Goal: Obtain resource: Obtain resource

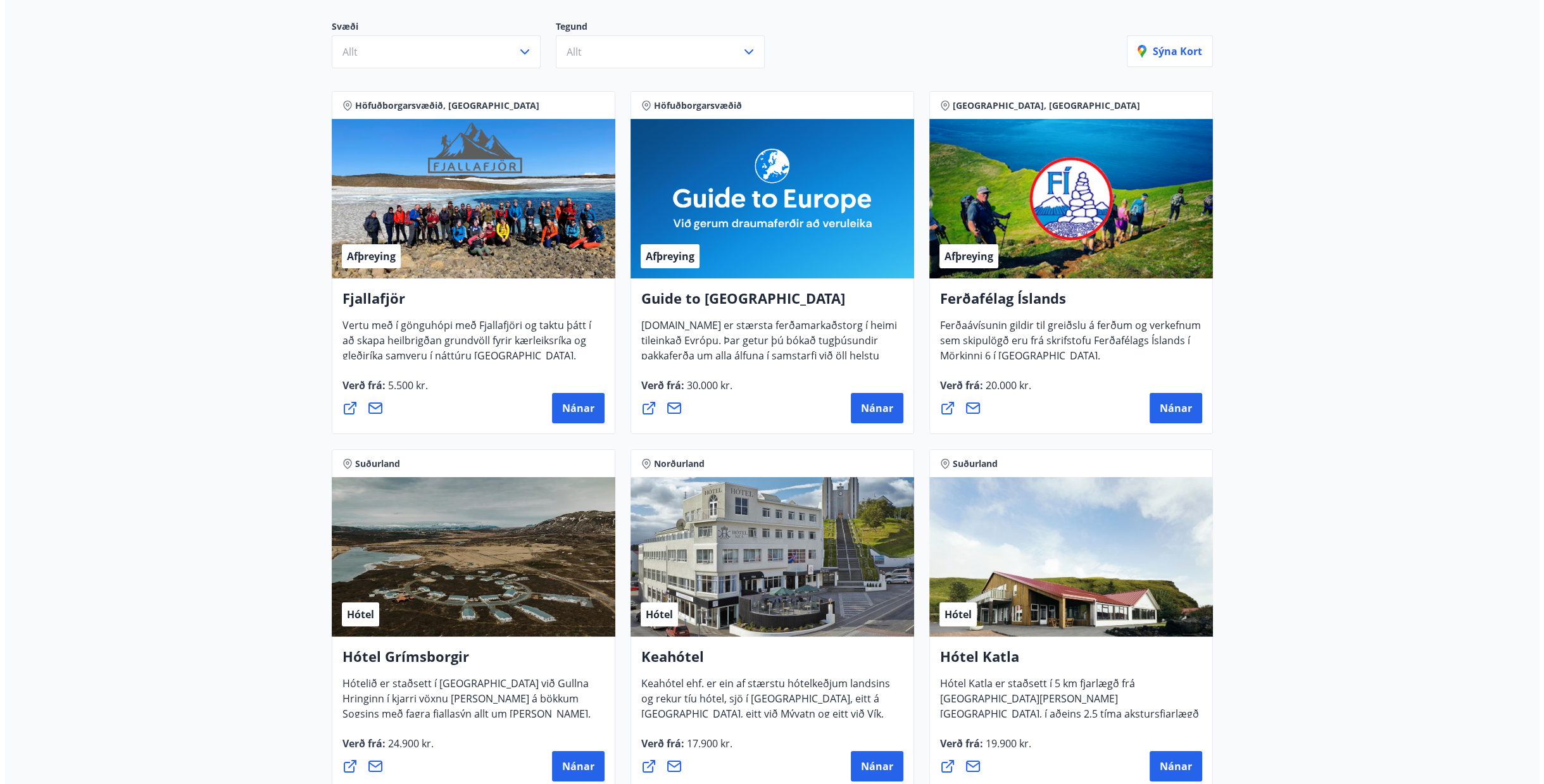
scroll to position [114, 0]
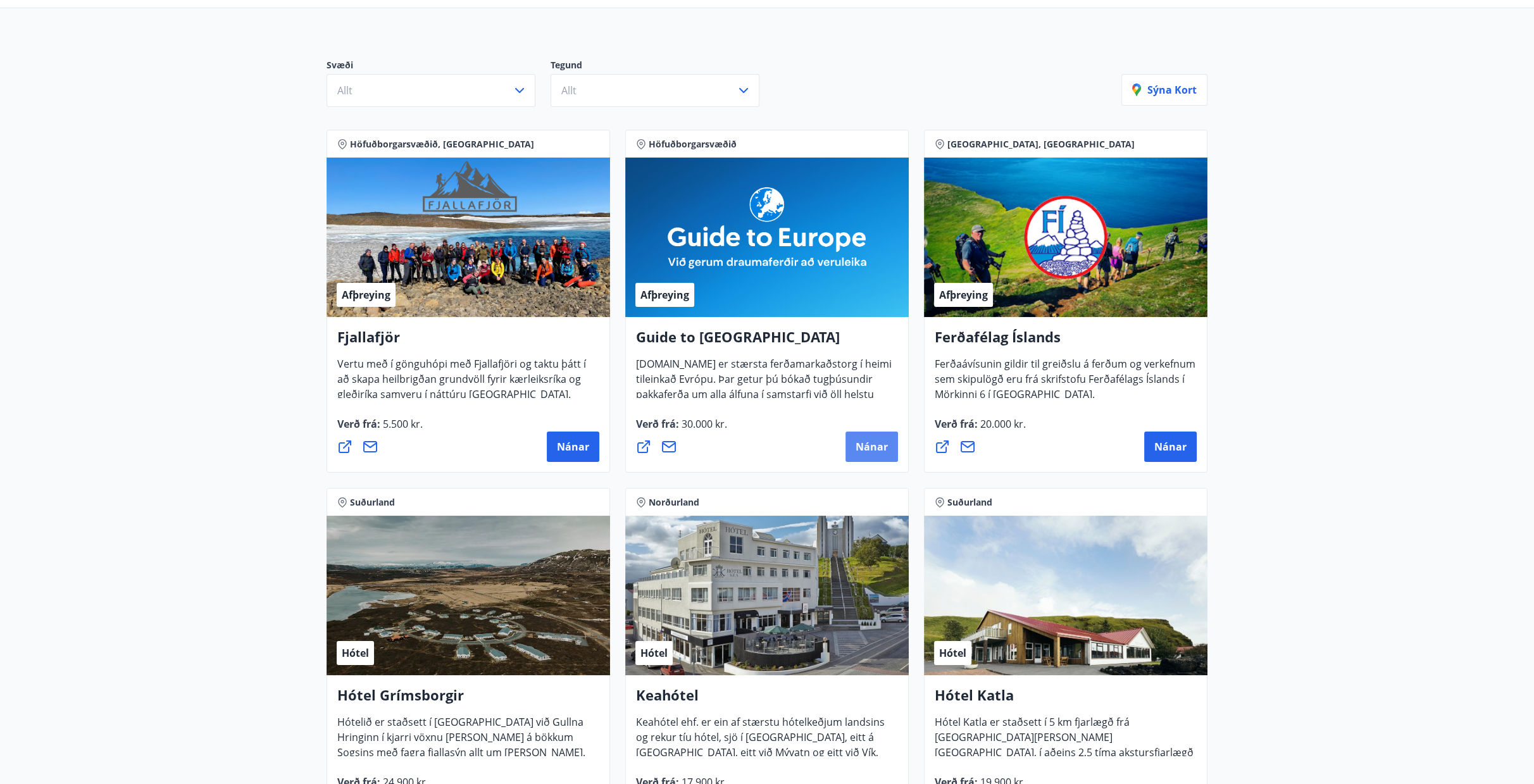
click at [886, 445] on span "Nánar" at bounding box center [872, 447] width 32 height 14
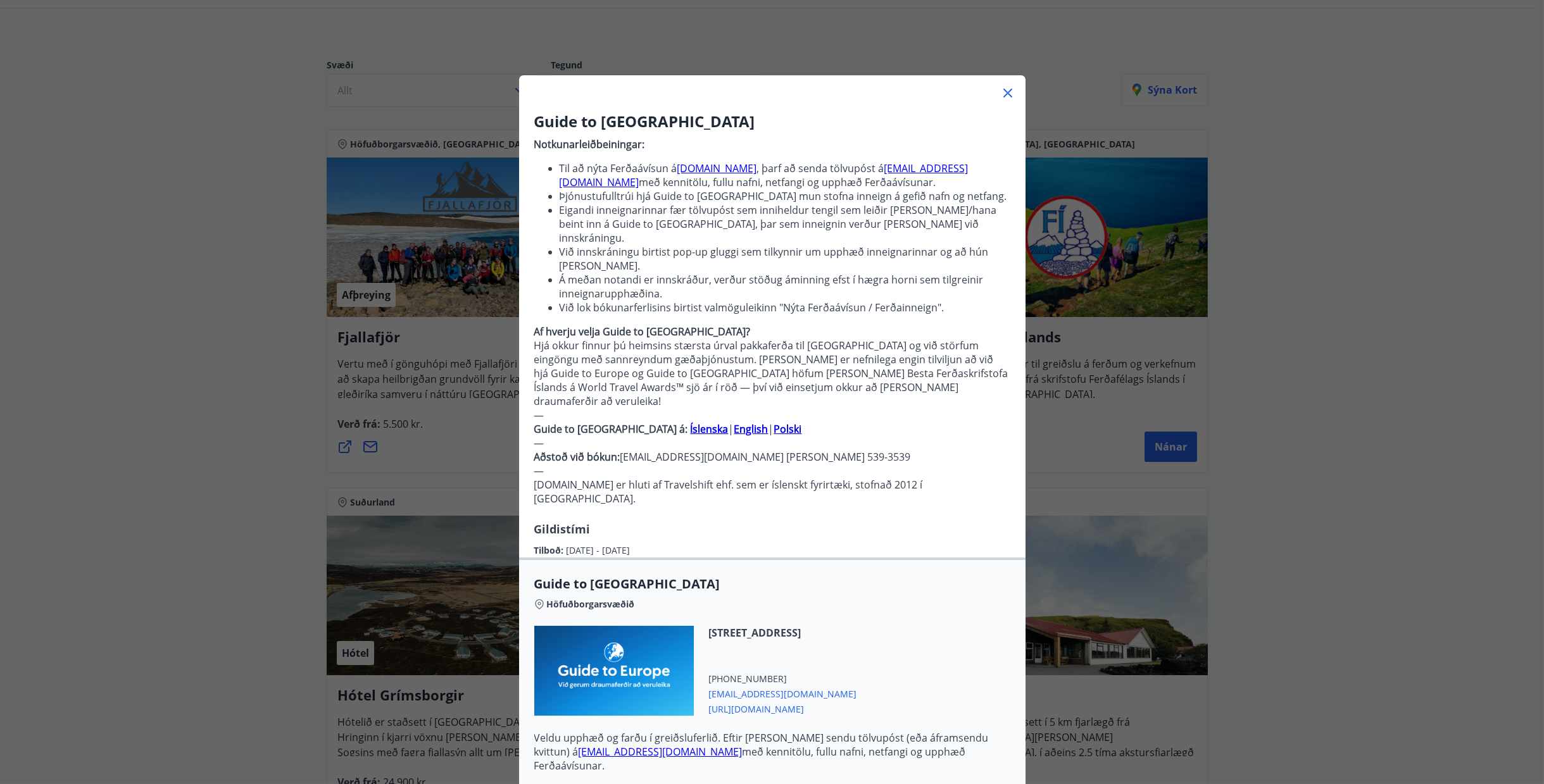
scroll to position [0, 0]
click at [734, 423] on strong "English" at bounding box center [751, 429] width 34 height 14
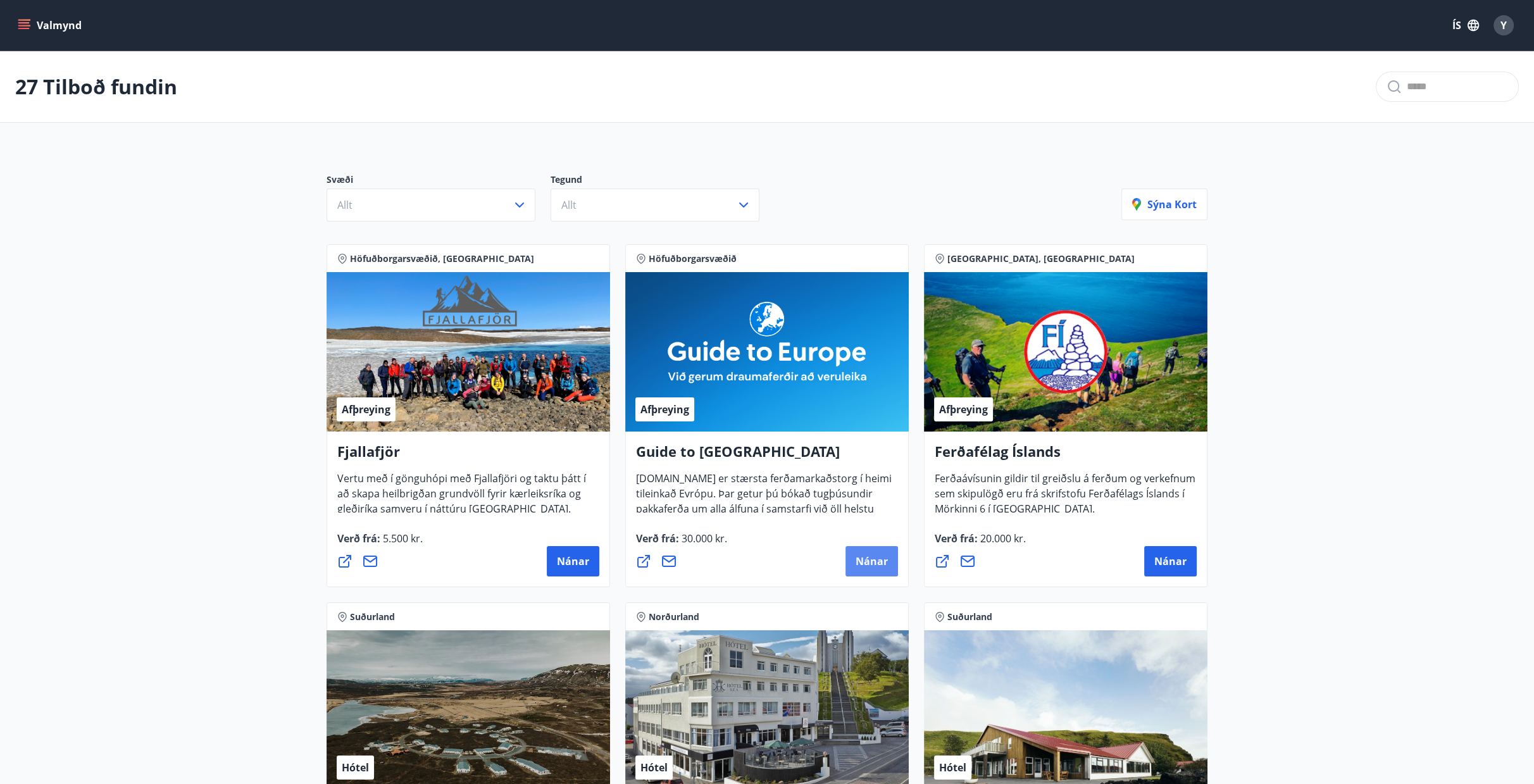
click at [863, 563] on span "Nánar" at bounding box center [872, 561] width 32 height 14
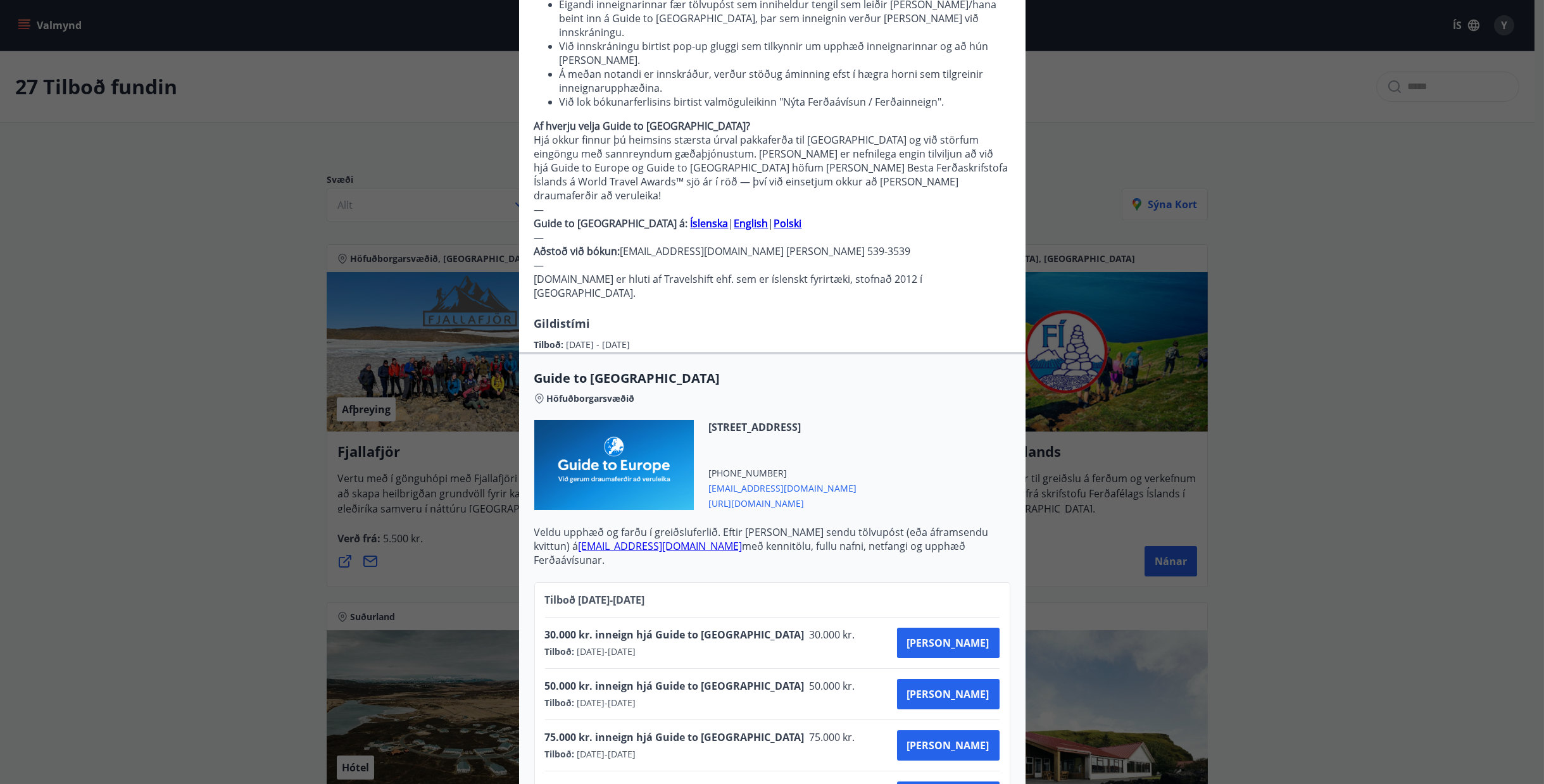
scroll to position [215, 0]
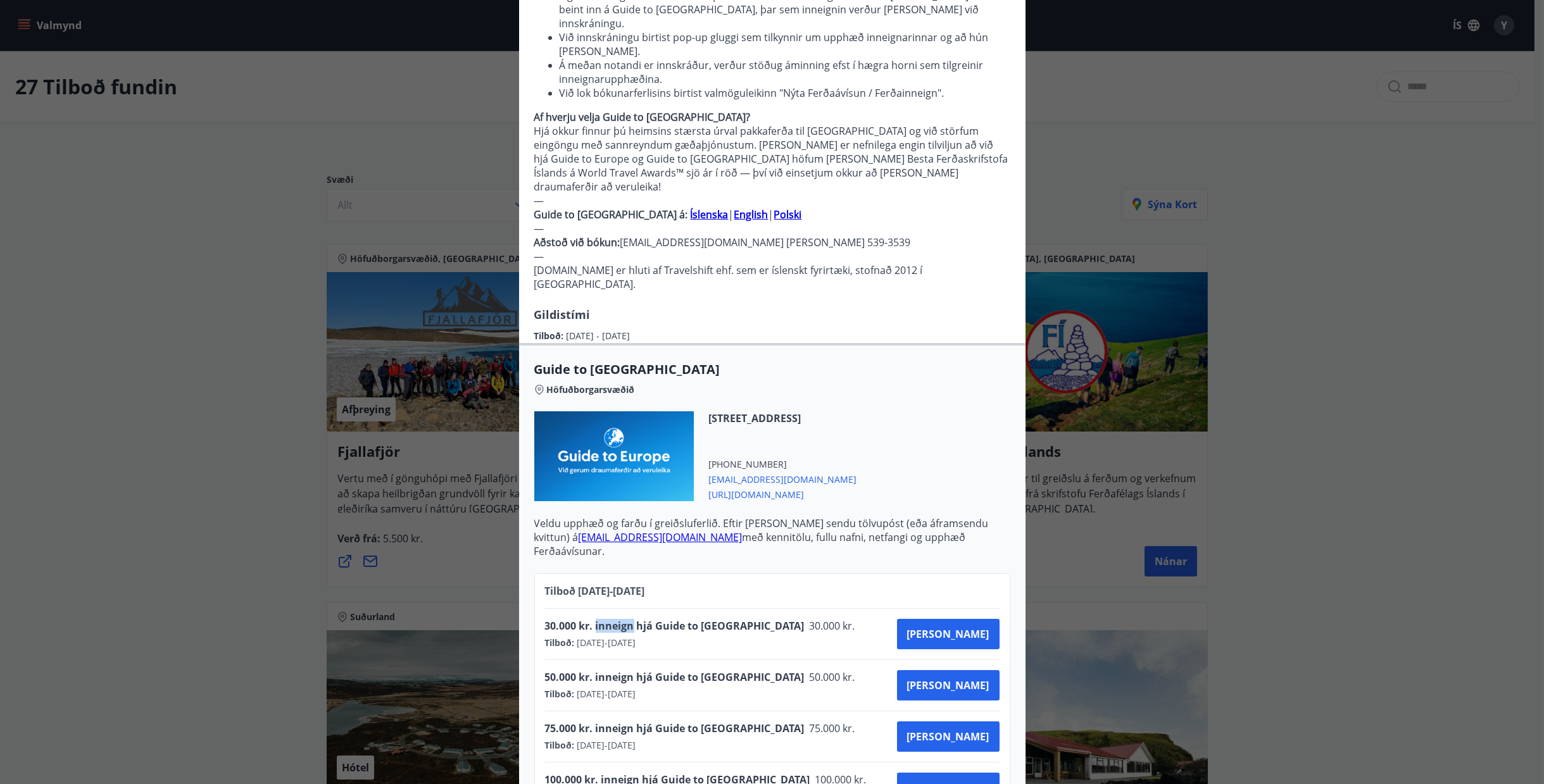
drag, startPoint x: 590, startPoint y: 569, endPoint x: 627, endPoint y: 574, distance: 37.3
click at [627, 619] on span "30.000 kr. inneign hjá Guide to Europe" at bounding box center [675, 626] width 260 height 14
click at [619, 579] on div at bounding box center [619, 579] width 0 height 0
click at [980, 450] on div "Katrínartúni 4, 8. hæð, 105 Reykjavík, Íslandi +354 5393539 sales@guidetoeurope…" at bounding box center [772, 464] width 476 height 105
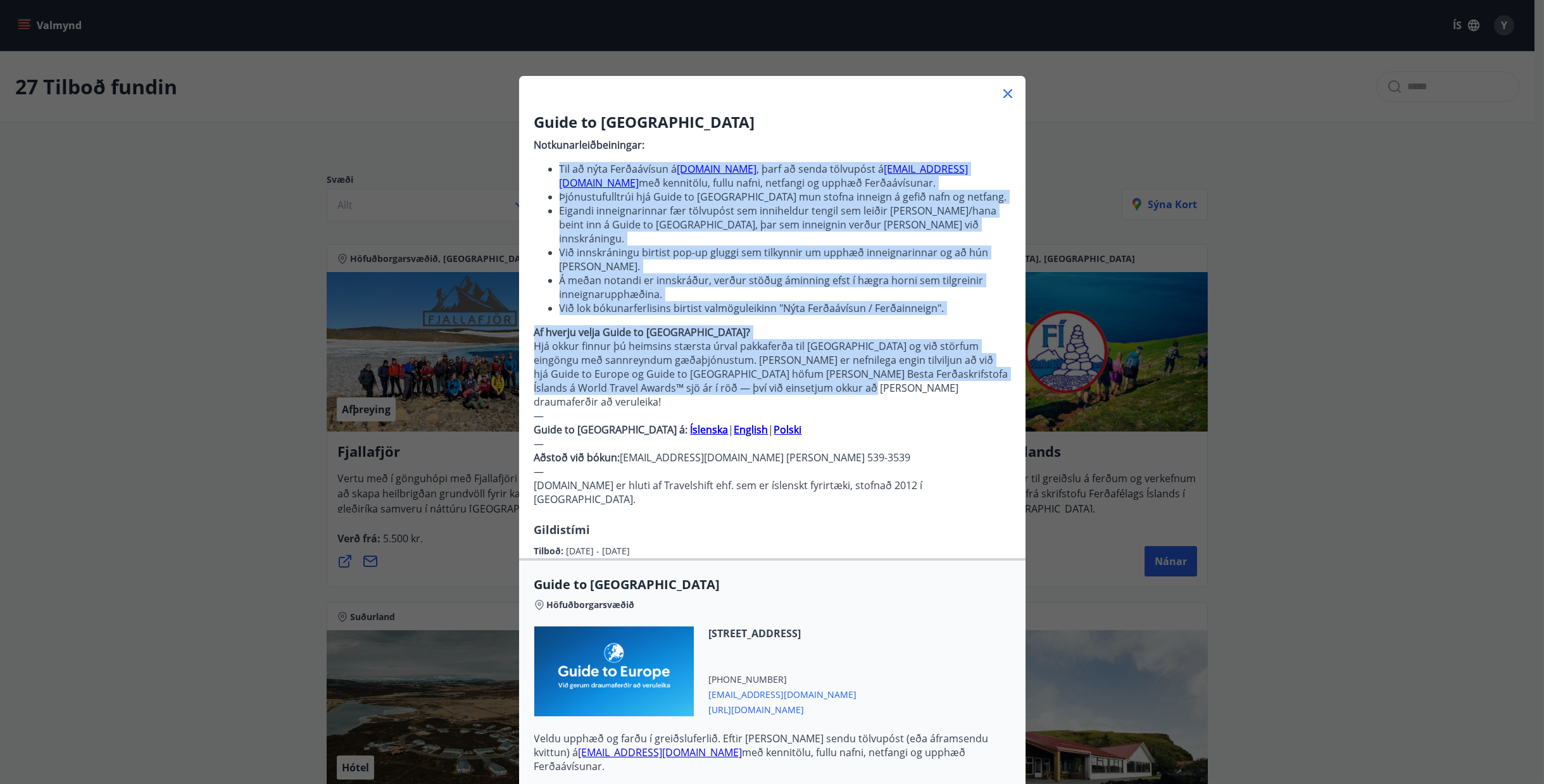
drag, startPoint x: 795, startPoint y: 374, endPoint x: 527, endPoint y: 153, distance: 347.4
click at [527, 153] on div "Guide to Europe Notkunarleiðbeiningar: Til að nýta Ferðaávísun á guidetoeurope.…" at bounding box center [772, 335] width 506 height 447
copy p "Til að nýta Ferðaávísun á guidetoeurope.com , þarf að senda tölvupóst á sales@g…"
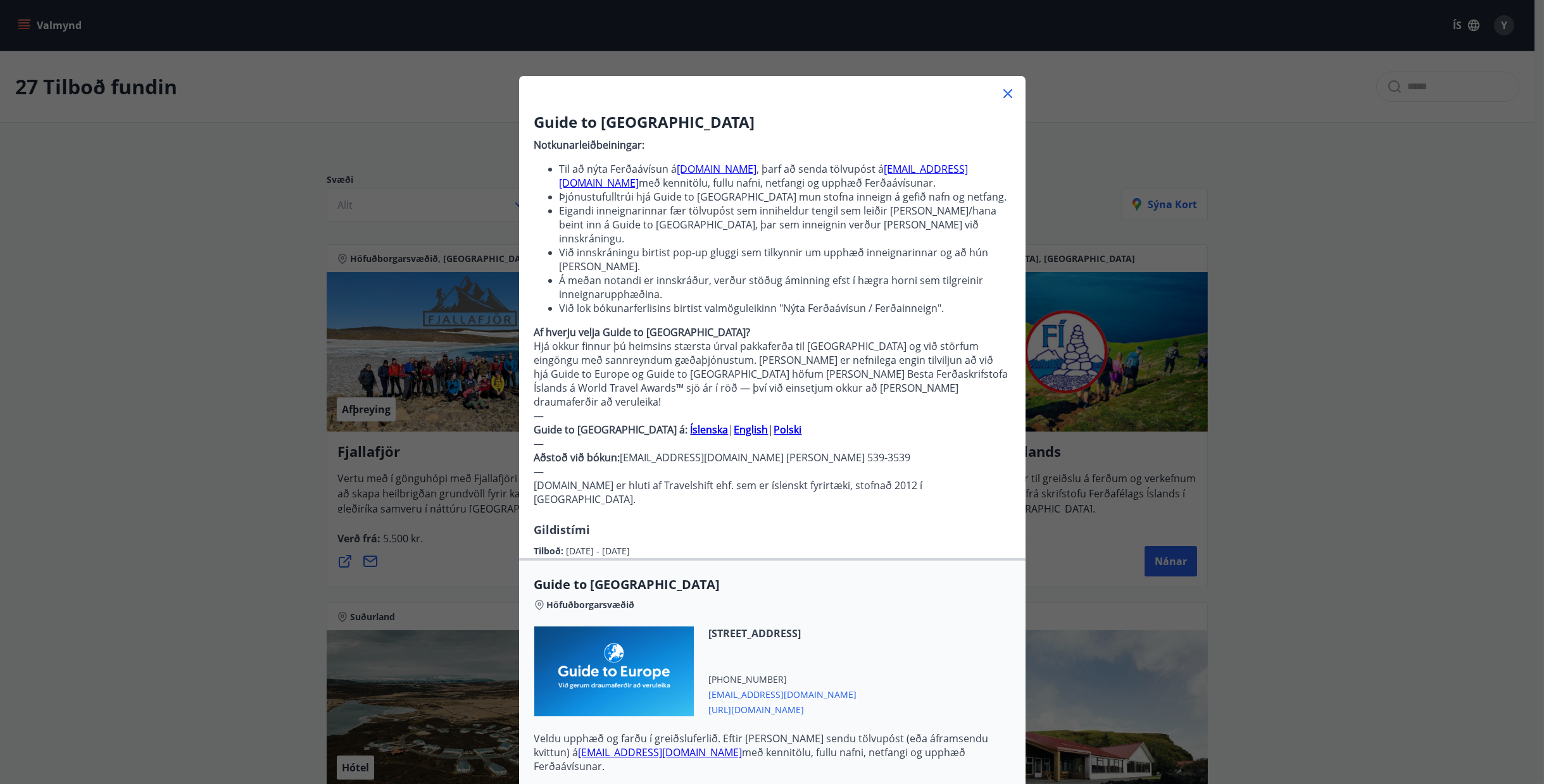
click at [904, 437] on p "—" at bounding box center [772, 443] width 476 height 14
click at [1003, 93] on icon at bounding box center [1008, 93] width 9 height 9
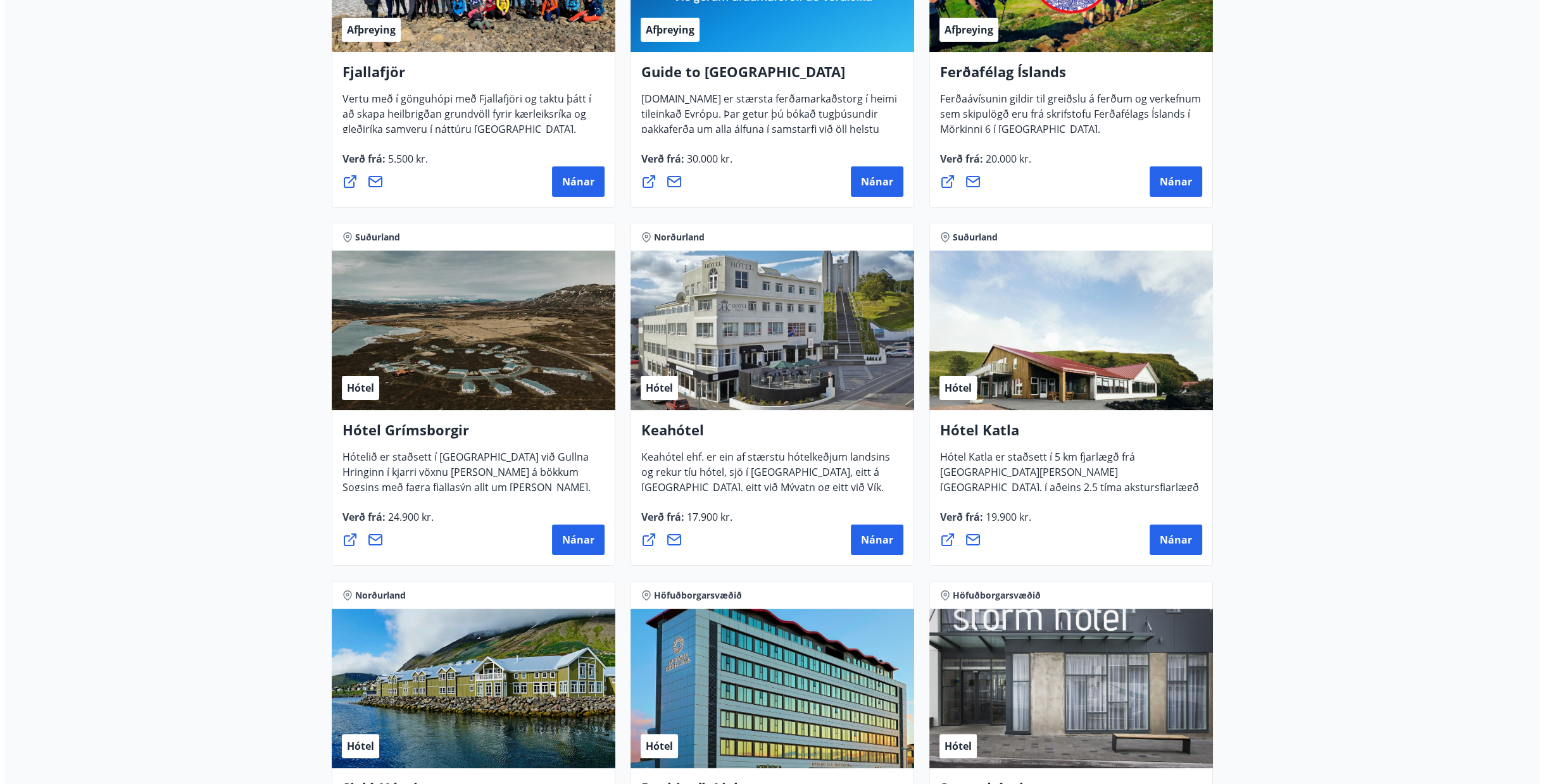
scroll to position [569, 0]
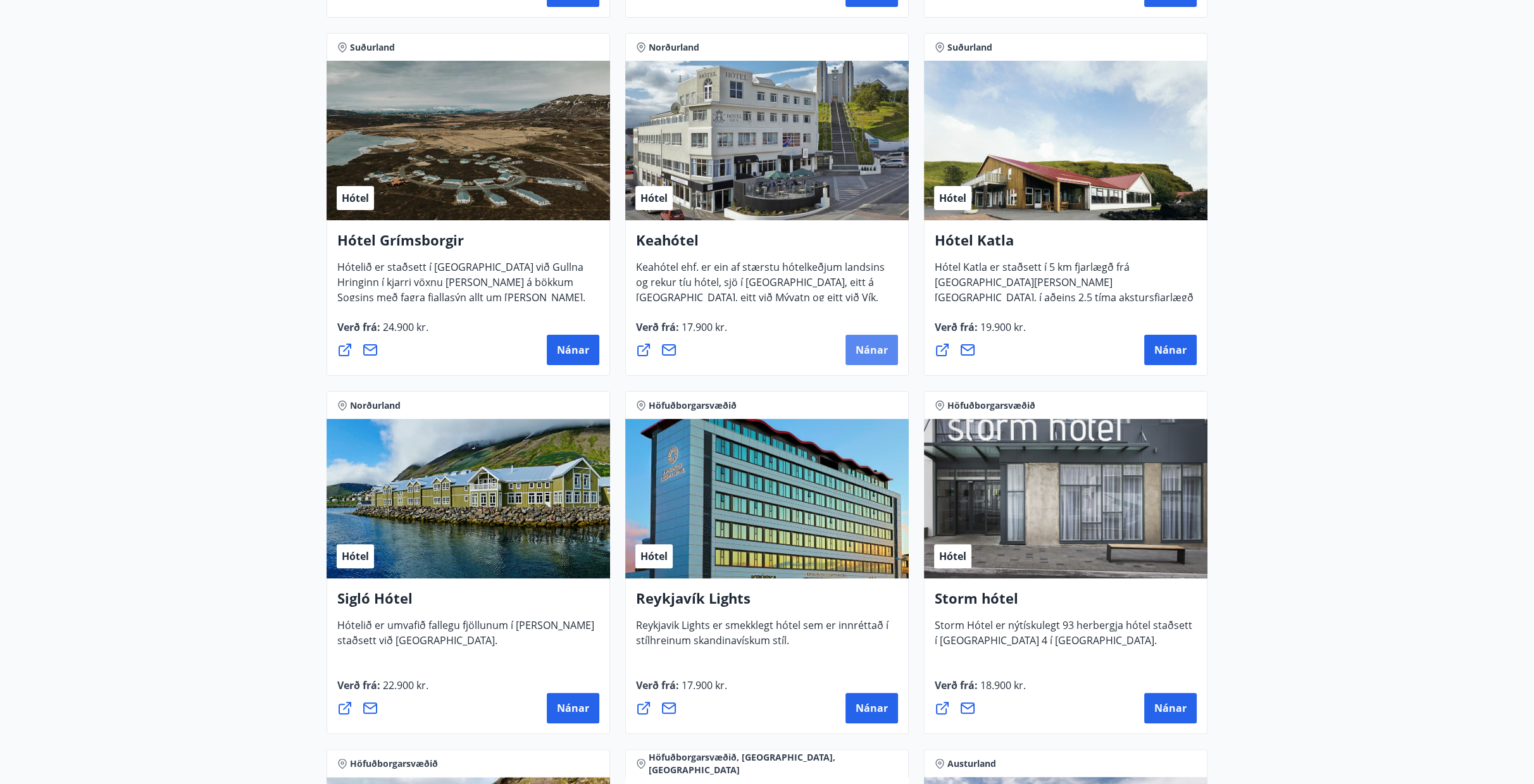
click at [869, 358] on button "Nánar" at bounding box center [872, 350] width 53 height 31
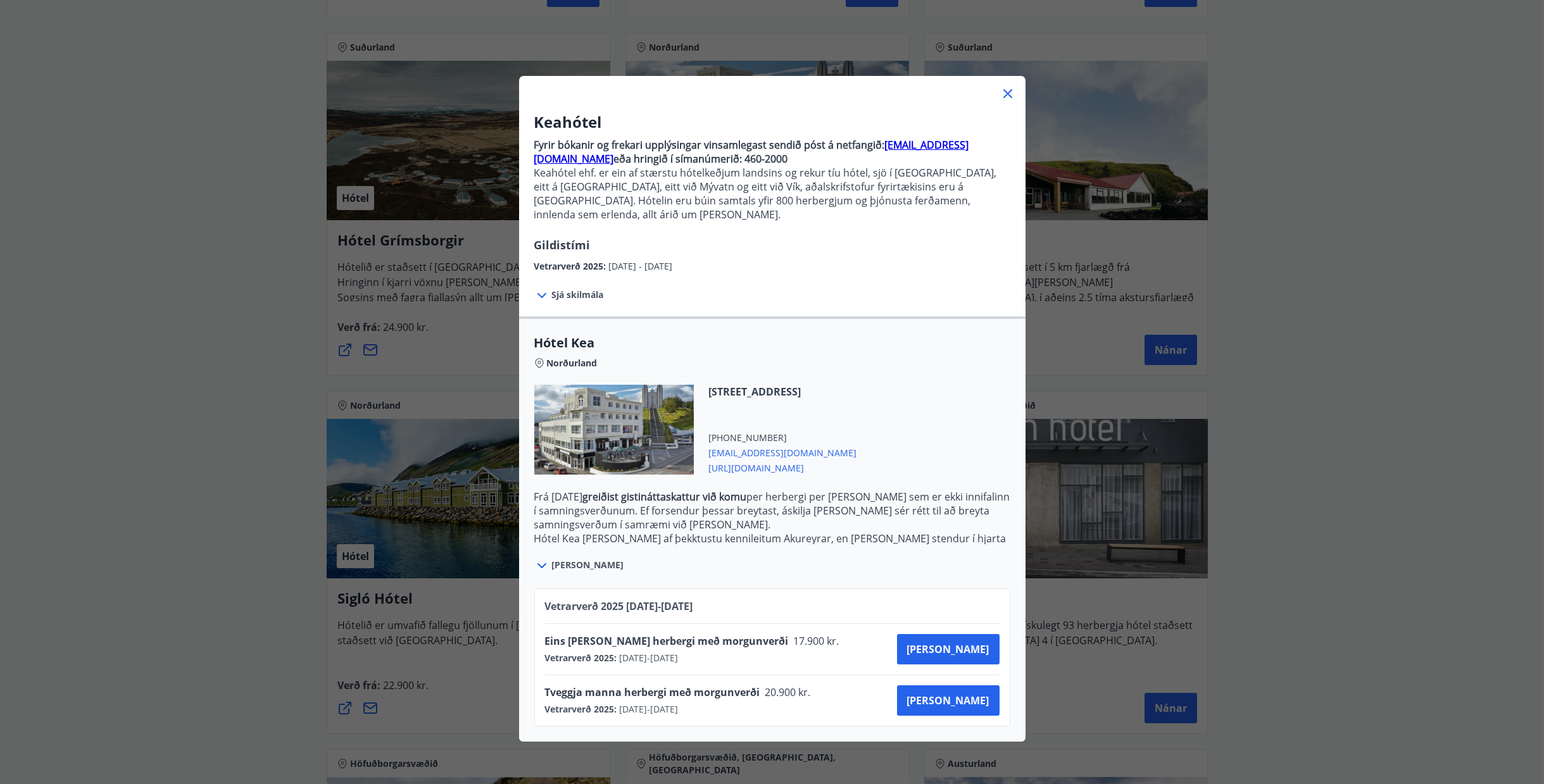
click at [582, 291] on div "Sjá skilmála Samningsverð eru háð bókunarstöðu og áskilja Keahótel sér rétt til…" at bounding box center [772, 295] width 506 height 43
click at [582, 289] on span "Sjá skilmála" at bounding box center [578, 295] width 52 height 12
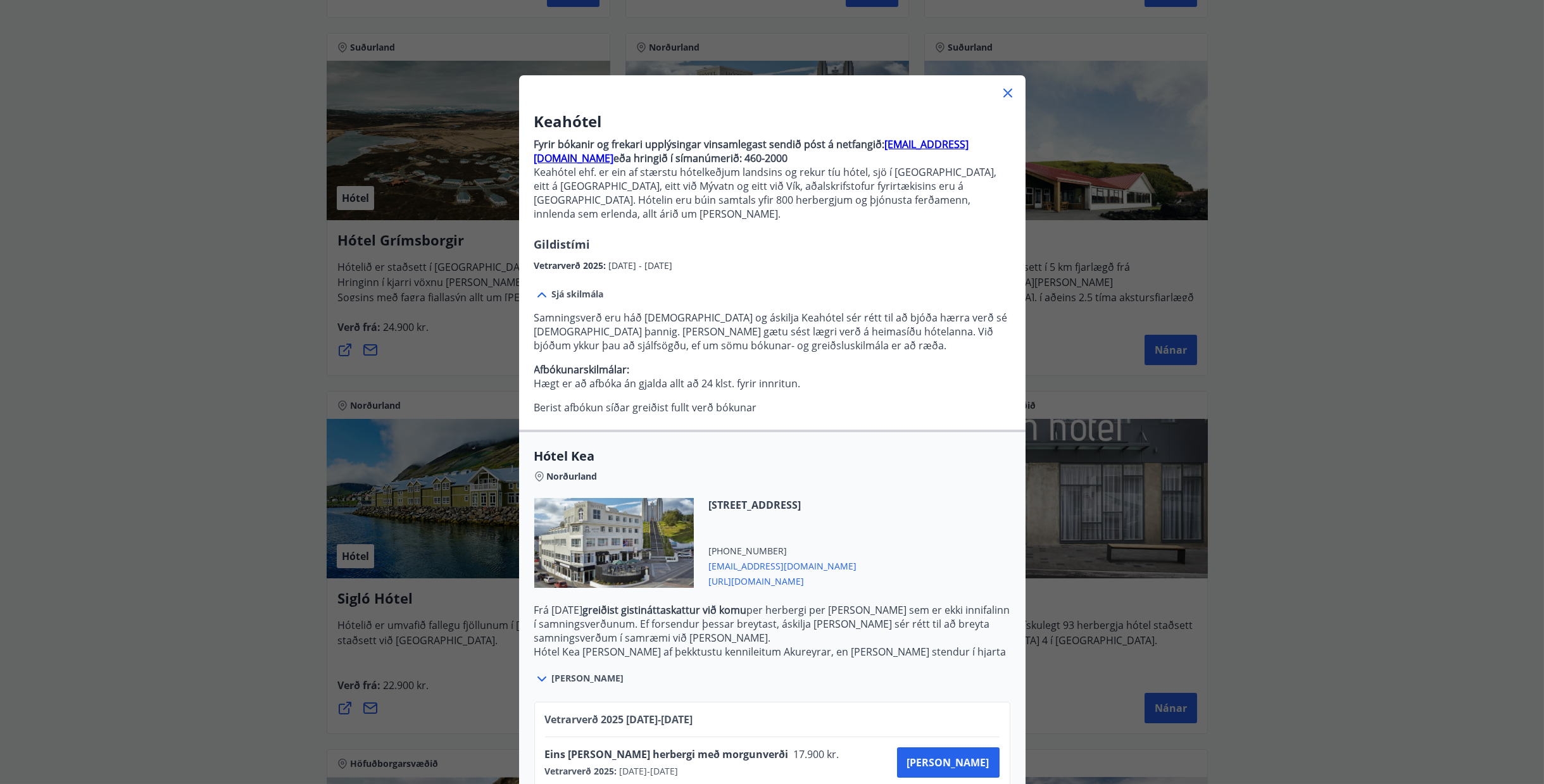
scroll to position [0, 0]
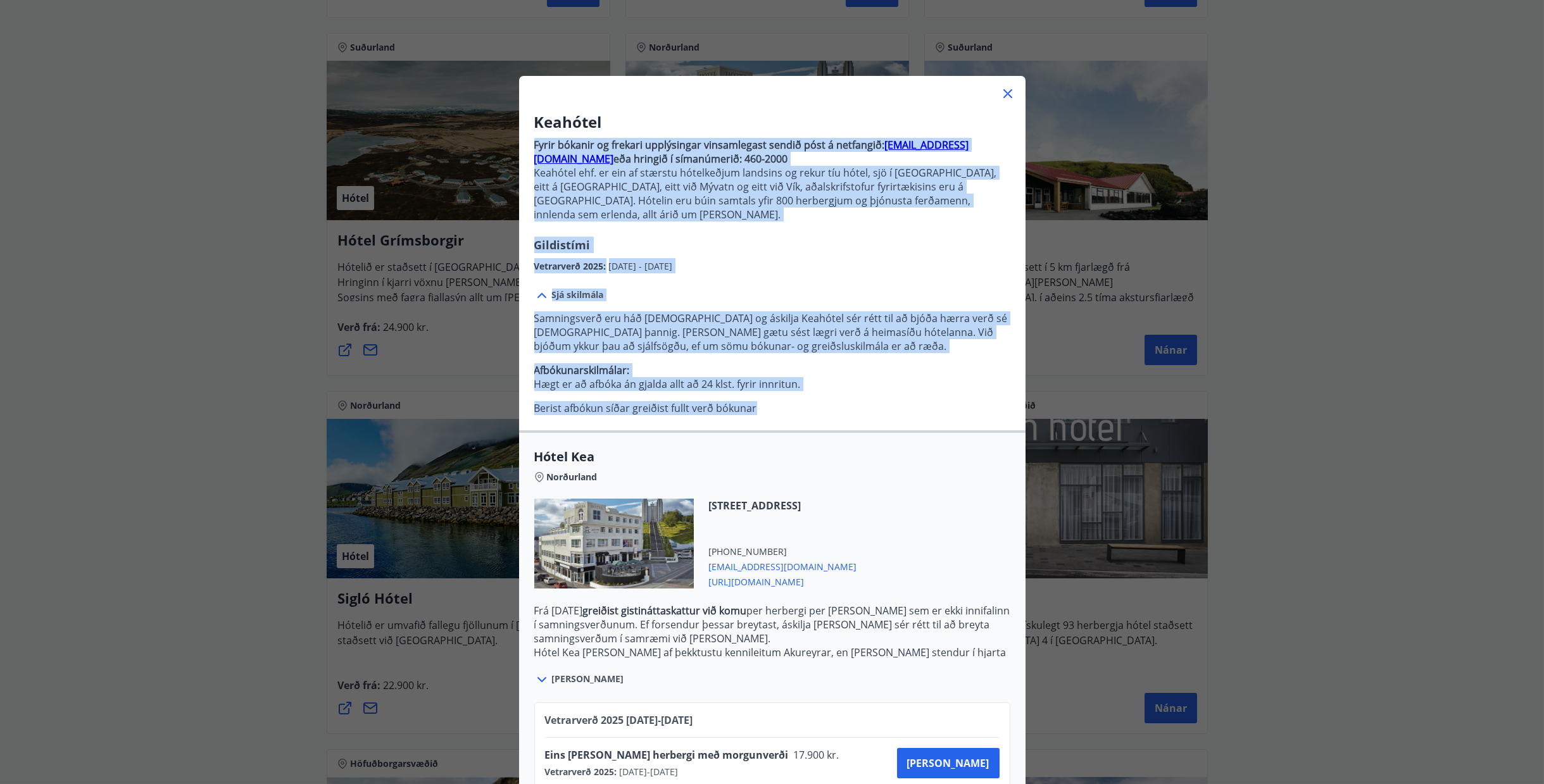
drag, startPoint x: 757, startPoint y: 394, endPoint x: 521, endPoint y: 147, distance: 341.6
click at [521, 147] on div "Keahótel Fyrir bókanir og frekari upplýsingar vinsamlegast sendið póst á netfan…" at bounding box center [772, 478] width 506 height 754
copy div "Fyrir bókanir og frekari upplýsingar vinsamlegast sendið póst á netfangið: boka…"
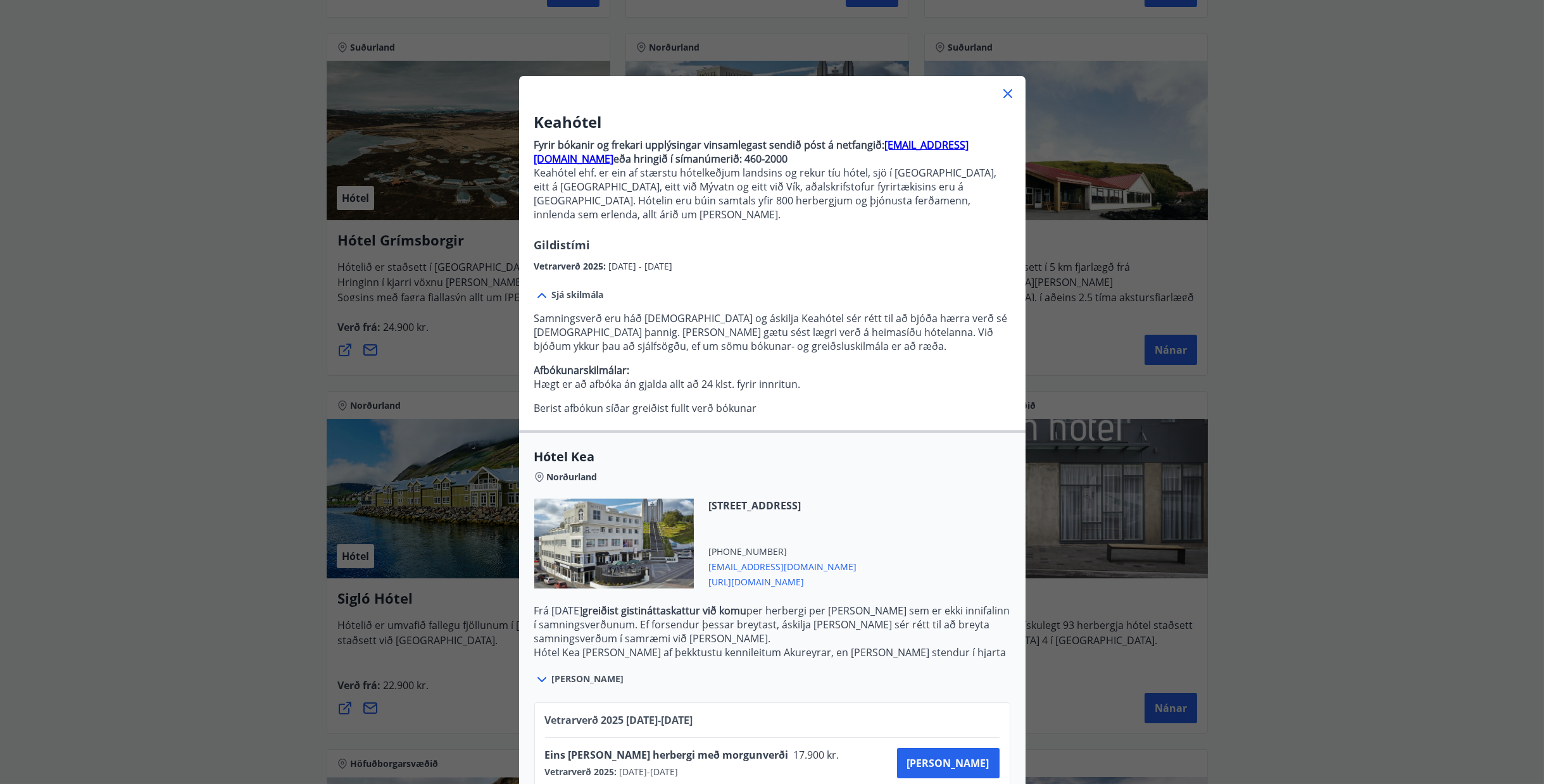
click at [932, 471] on div "Norðurland" at bounding box center [772, 474] width 476 height 18
drag, startPoint x: 1000, startPoint y: 98, endPoint x: 1023, endPoint y: 112, distance: 26.9
click at [1000, 97] on icon at bounding box center [1007, 93] width 15 height 15
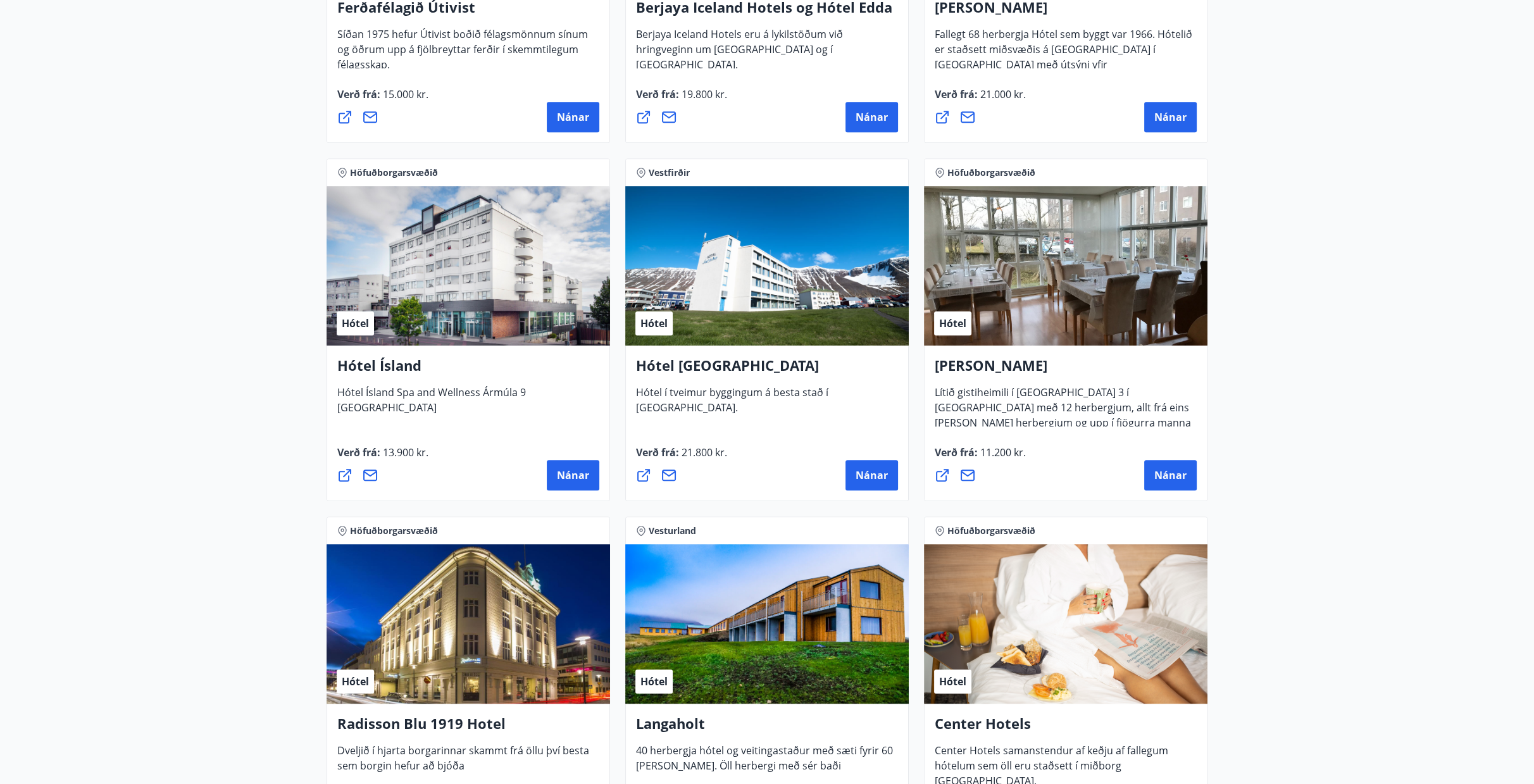
scroll to position [1582, 0]
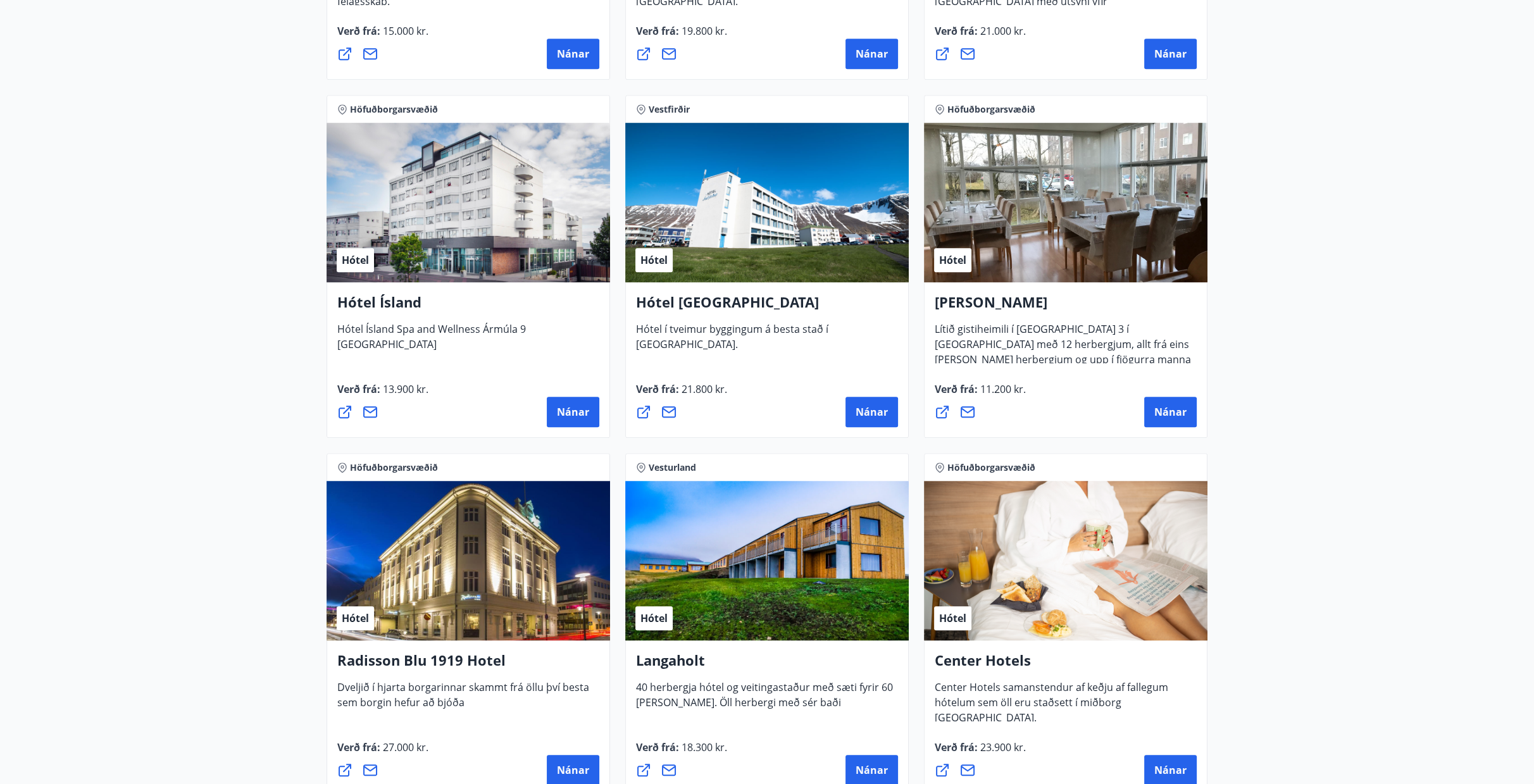
click at [1233, 388] on main "27 Tilboð fundin Svæði Allt Tegund Allt Sýna kort Höfuðborgarsvæðið, Suðurland …" at bounding box center [767, 174] width 1534 height 3409
click at [1233, 394] on main "27 Tilboð fundin Svæði Allt Tegund Allt Sýna kort Höfuðborgarsvæðið, Suðurland …" at bounding box center [767, 174] width 1534 height 3409
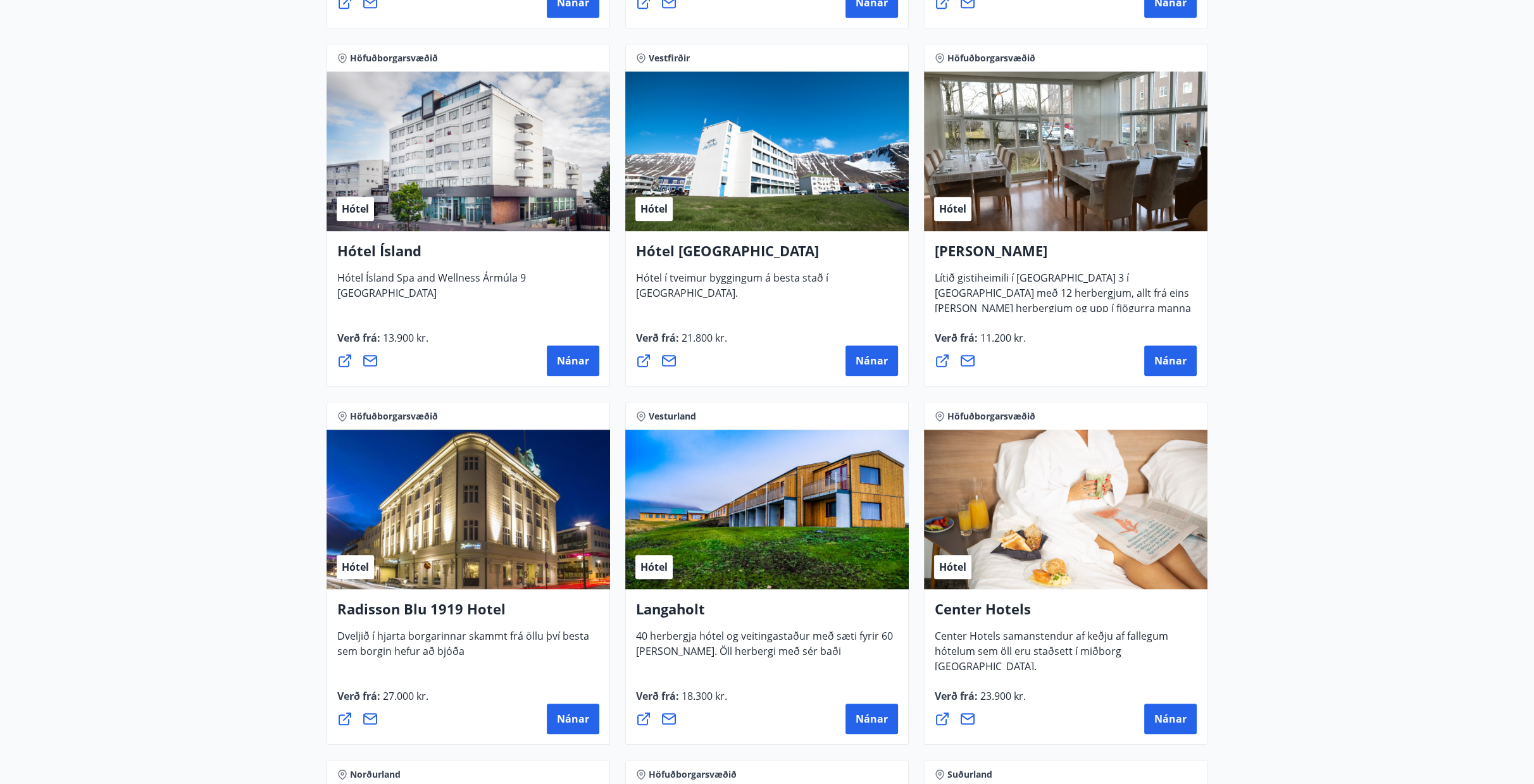
scroll to position [1443, 0]
